Goal: Task Accomplishment & Management: Manage account settings

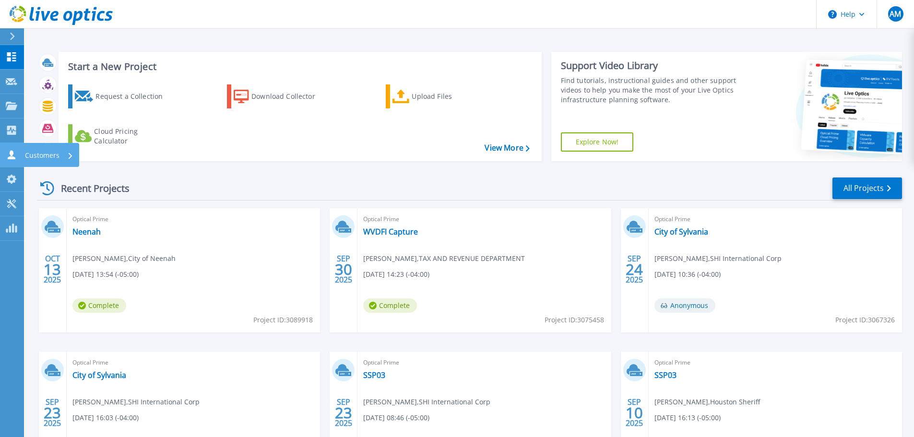
click at [12, 154] on icon at bounding box center [12, 154] width 8 height 9
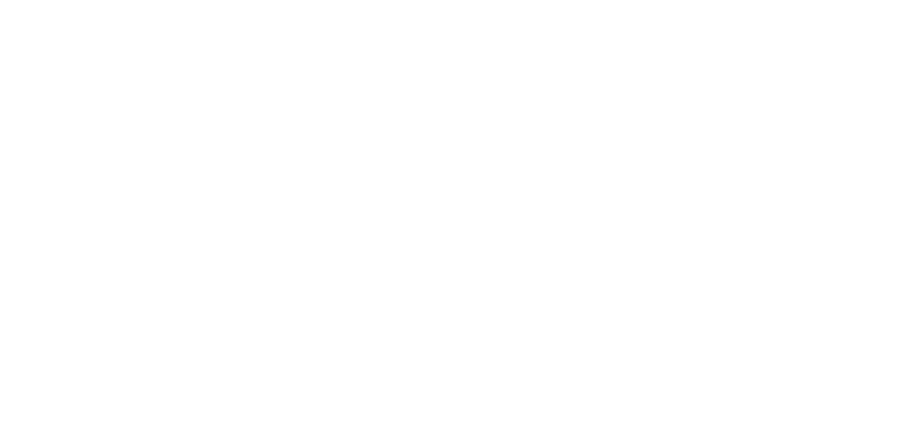
click at [64, 0] on html at bounding box center [460, 0] width 921 height 0
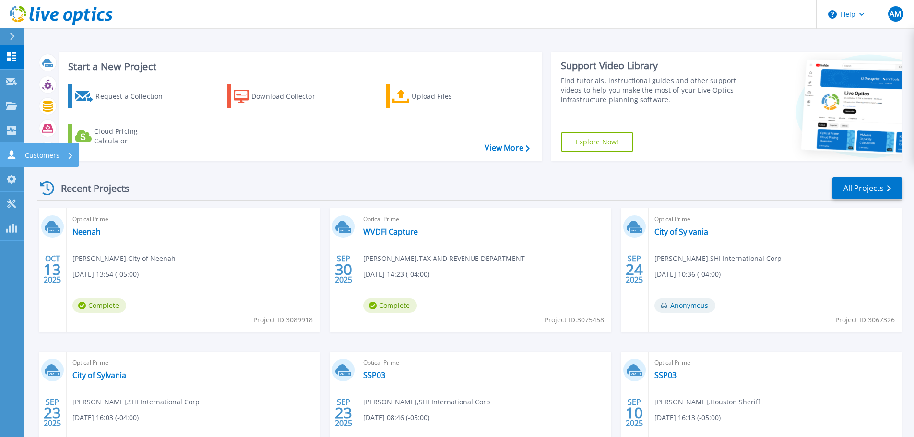
click at [28, 155] on p "Customers" at bounding box center [42, 155] width 35 height 25
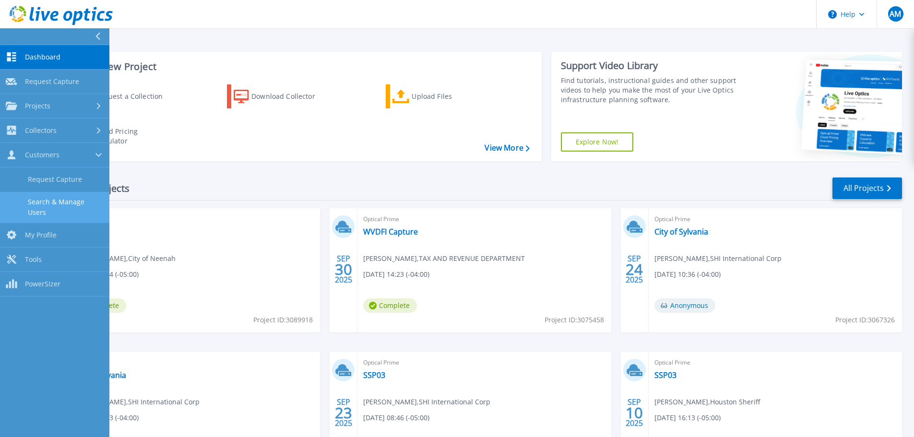
click at [69, 197] on link "Search & Manage Users" at bounding box center [54, 207] width 109 height 31
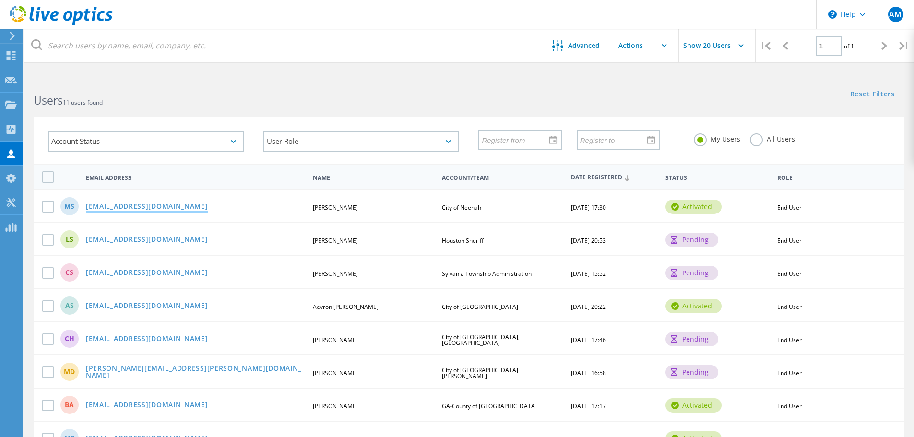
click at [161, 205] on link "mschroeder@neenahwi.gov" at bounding box center [147, 207] width 122 height 8
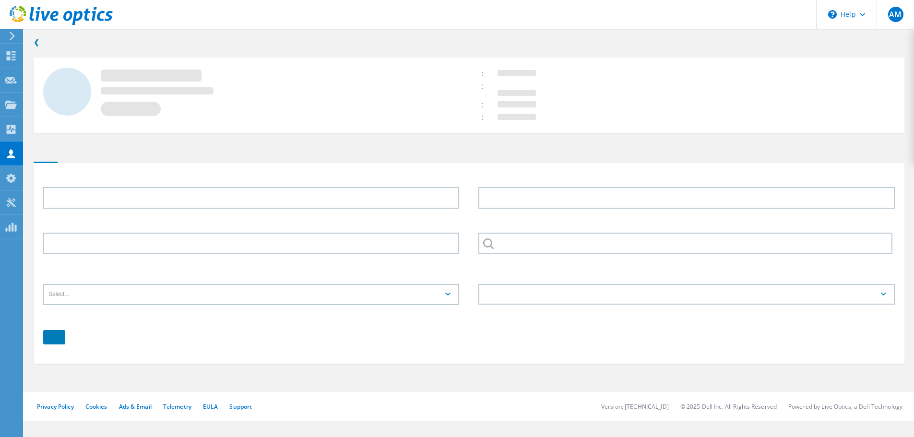
type input "Matthew"
type input "Schroeder"
type input "City of Neenah"
type input "English"
